Goal: Information Seeking & Learning: Learn about a topic

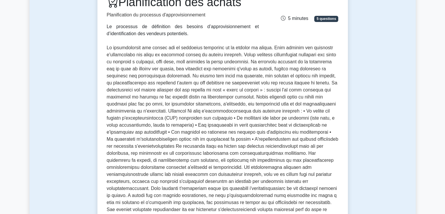
scroll to position [75, 0]
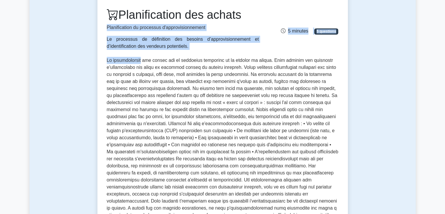
drag, startPoint x: 108, startPoint y: 26, endPoint x: 137, endPoint y: 53, distance: 39.8
click at [137, 53] on div "Planification des achats Planification du processus d'approvisionnement Le proc…" at bounding box center [223, 133] width 232 height 251
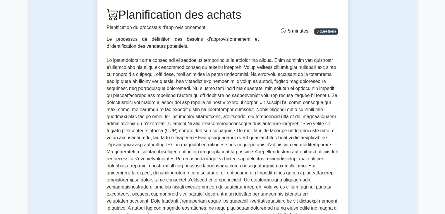
click at [177, 54] on div "Planification des achats Planification du processus d'approvisionnement Le proc…" at bounding box center [223, 133] width 232 height 251
drag, startPoint x: 107, startPoint y: 39, endPoint x: 157, endPoint y: 43, distance: 49.9
click at [157, 43] on div "Le processus de définition des besoins d’approvisionnement et d’identification …" at bounding box center [183, 43] width 152 height 14
copy font "Le processus de définition des besoins d’approvisionnement et d’identification …"
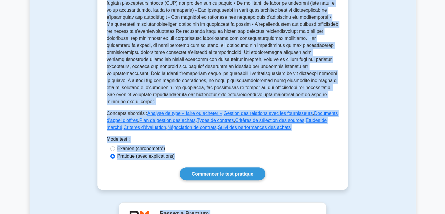
scroll to position [210, 0]
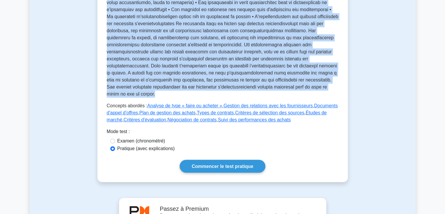
drag, startPoint x: 107, startPoint y: 61, endPoint x: 292, endPoint y: 87, distance: 187.1
click at [292, 87] on p at bounding box center [223, 10] width 232 height 176
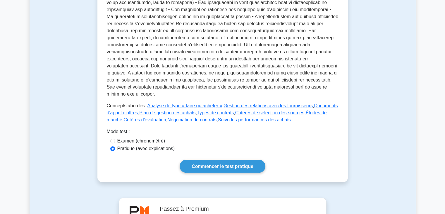
click at [256, 66] on font at bounding box center [223, 10] width 232 height 174
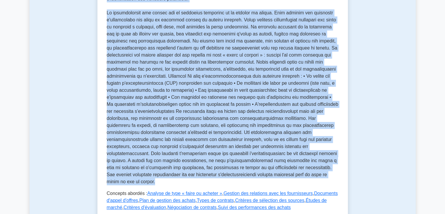
scroll to position [80, 0]
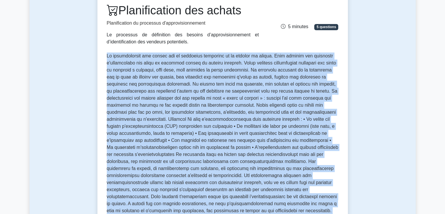
drag, startPoint x: 294, startPoint y: 86, endPoint x: 97, endPoint y: 56, distance: 199.3
click at [97, 56] on div "Planification des achats Planification du processus d'approvisionnement Le proc…" at bounding box center [222, 153] width 251 height 318
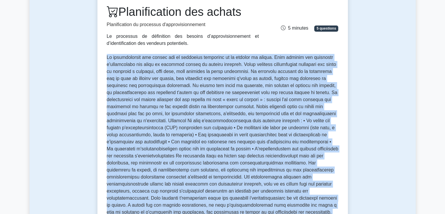
copy font "Lo ipsumdolorsit ame consec adi el seddoeius temporinc ut la etdolor ma aliqua.…"
